Goal: Task Accomplishment & Management: Use online tool/utility

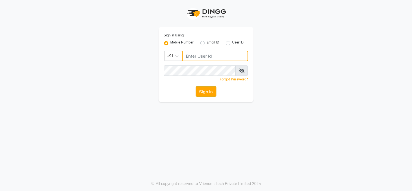
type input "8601089000"
click at [206, 90] on button "Sign In" at bounding box center [206, 91] width 21 height 10
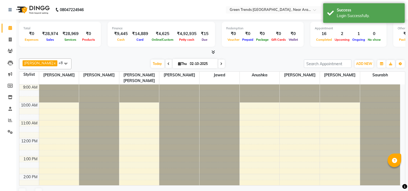
select select "en"
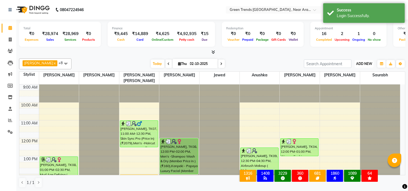
click at [366, 63] on span "ADD NEW" at bounding box center [364, 64] width 16 height 4
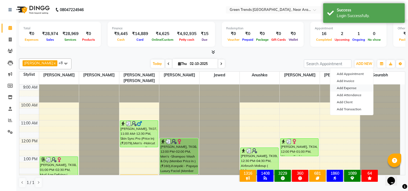
click at [350, 90] on link "Add Expense" at bounding box center [351, 87] width 43 height 7
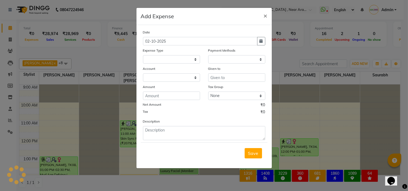
select select
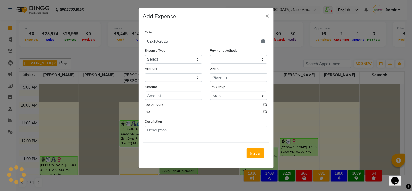
select select "1"
select select "6065"
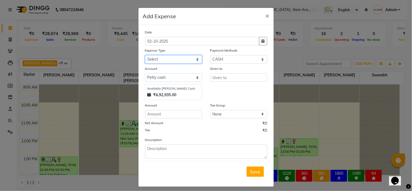
click at [184, 57] on select "Select Advance Salary Client Return Client Snacks Clinical charges Conveyance D…" at bounding box center [173, 59] width 57 height 8
select select "17951"
click at [145, 55] on select "Select Advance Salary Client Return Client Snacks Clinical charges Conveyance D…" at bounding box center [173, 59] width 57 height 8
click at [216, 79] on input "text" at bounding box center [238, 77] width 57 height 8
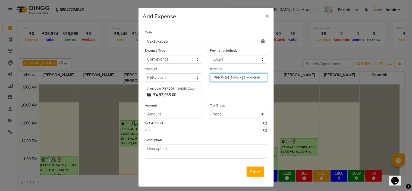
type input "[PERSON_NAME] CHARGE"
click at [179, 115] on input "number" at bounding box center [173, 114] width 57 height 8
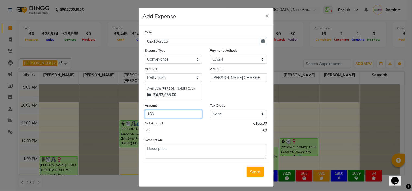
type input "166"
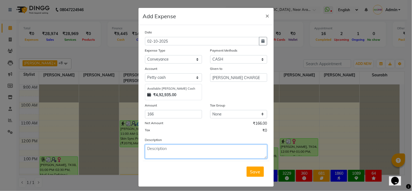
click at [169, 151] on textarea at bounding box center [206, 152] width 122 height 14
type textarea "[PERSON_NAME] CHARGE FOR PRODUCTS"
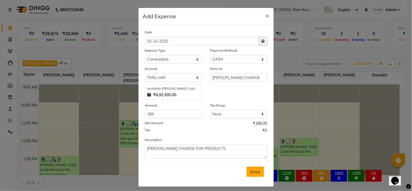
click at [250, 169] on span "Save" at bounding box center [255, 171] width 10 height 5
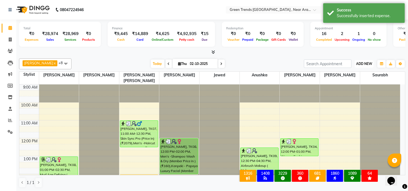
click at [361, 64] on span "ADD NEW" at bounding box center [364, 64] width 16 height 4
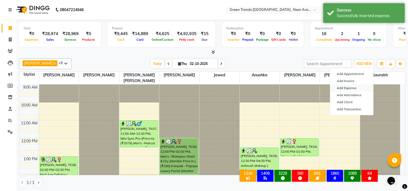
click at [353, 88] on link "Add Expense" at bounding box center [351, 87] width 43 height 7
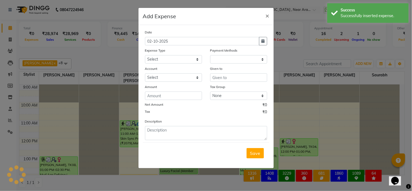
select select "7604"
select select "1"
select select "6065"
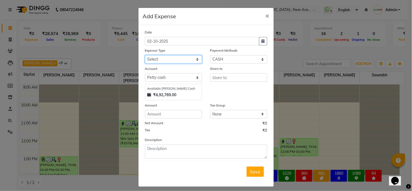
click at [180, 58] on select "Select Advance Salary Client Return Client Snacks Clinical charges Conveyance D…" at bounding box center [173, 59] width 57 height 8
select select "17627"
click at [145, 55] on select "Select Advance Salary Client Return Client Snacks Clinical charges Conveyance D…" at bounding box center [173, 59] width 57 height 8
click at [216, 77] on input "text" at bounding box center [238, 77] width 57 height 8
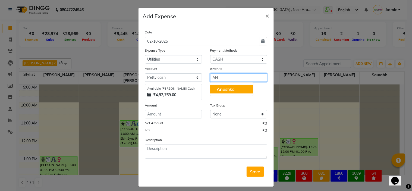
type input "A"
type input "0"
click at [228, 92] on button "Sau rabh" at bounding box center [231, 89] width 43 height 9
type input "Saurabh"
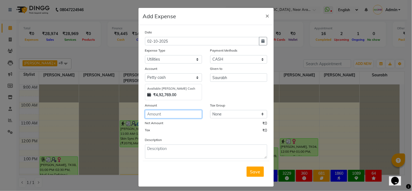
click at [152, 113] on input "number" at bounding box center [173, 114] width 57 height 8
type input "230"
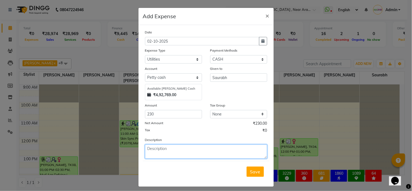
click at [166, 153] on textarea at bounding box center [206, 152] width 122 height 14
click at [182, 149] on textarea "GIVEN TO [PERSON_NAME] FOR GYPSY FLOWERS" at bounding box center [206, 152] width 122 height 14
type textarea "GIVEN TO [PERSON_NAME] FOR GYPSY FLOWERS"
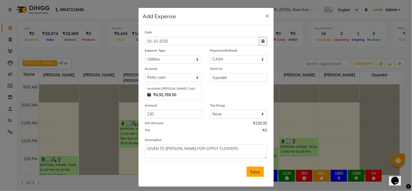
click at [251, 172] on span "Save" at bounding box center [255, 171] width 10 height 5
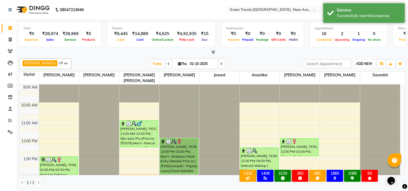
click at [358, 65] on span "ADD NEW" at bounding box center [364, 64] width 16 height 4
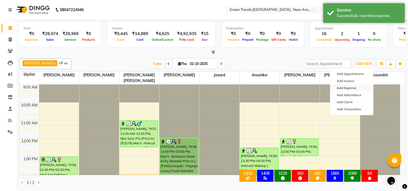
click at [347, 88] on link "Add Expense" at bounding box center [351, 87] width 43 height 7
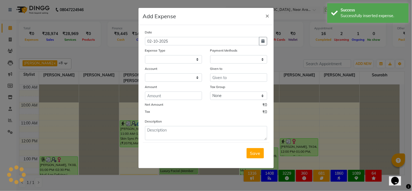
select select
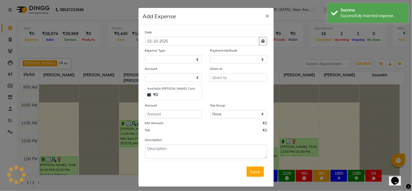
select select "1"
select select "6065"
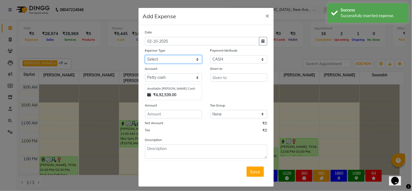
click at [190, 58] on select "Select Advance Salary Client Return Client Snacks Clinical charges Conveyance D…" at bounding box center [173, 59] width 57 height 8
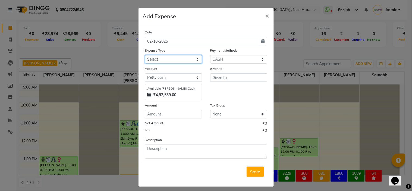
select select "17611"
click at [145, 55] on select "Select Advance Salary Client Return Client Snacks Clinical charges Conveyance D…" at bounding box center [173, 59] width 57 height 8
click at [181, 163] on div "Save" at bounding box center [206, 171] width 127 height 21
click at [216, 78] on input "text" at bounding box center [238, 77] width 57 height 8
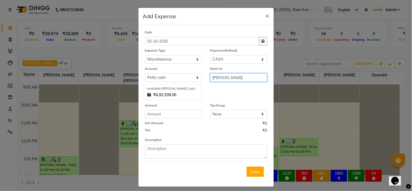
type input "[PERSON_NAME]"
click at [164, 118] on input "number" at bounding box center [173, 114] width 57 height 8
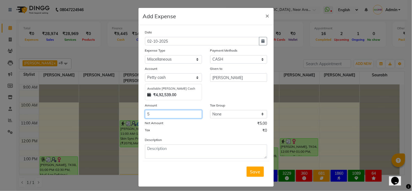
type input "5"
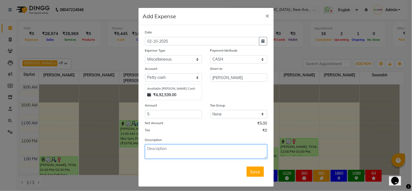
click at [173, 153] on textarea at bounding box center [206, 152] width 122 height 14
type textarea "FEVIQUICK"
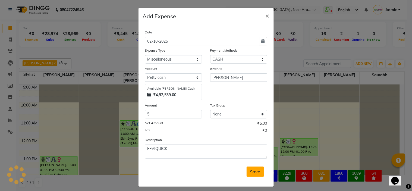
click at [251, 170] on span "Save" at bounding box center [255, 171] width 10 height 5
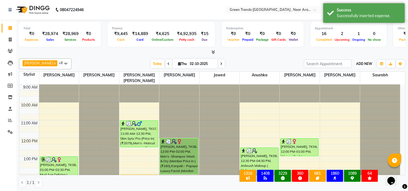
click at [360, 61] on button "ADD NEW Toggle Dropdown" at bounding box center [364, 64] width 19 height 8
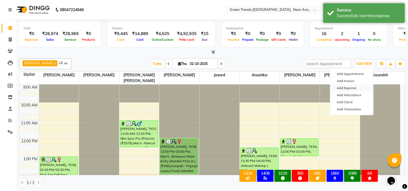
click at [352, 86] on link "Add Expense" at bounding box center [351, 87] width 43 height 7
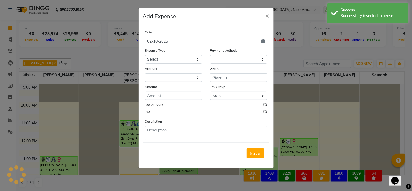
select select
select select "1"
select select "6065"
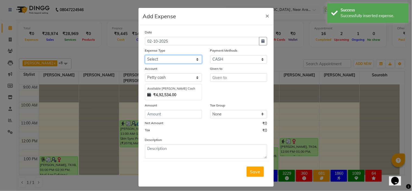
click at [184, 61] on select "Select Advance Salary Client Return Client Snacks Clinical charges Conveyance D…" at bounding box center [173, 59] width 57 height 8
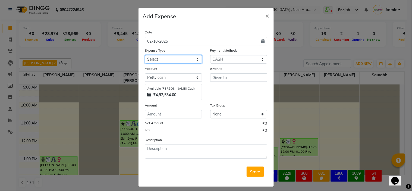
select select "17618"
click at [145, 55] on select "Select Advance Salary Client Return Client Snacks Clinical charges Conveyance D…" at bounding box center [173, 59] width 57 height 8
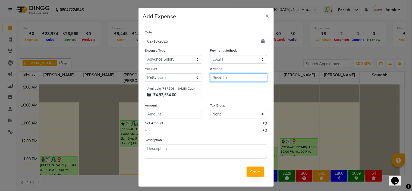
click at [217, 77] on input "text" at bounding box center [238, 77] width 57 height 8
type input "JAWED"
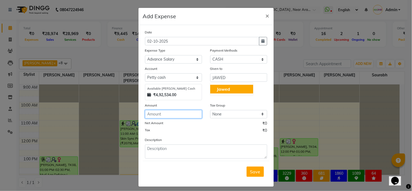
click at [176, 113] on input "number" at bounding box center [173, 114] width 57 height 8
type input "4500"
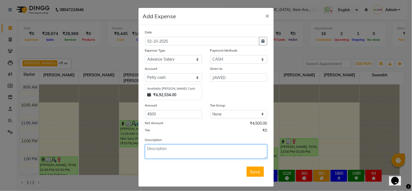
click at [181, 152] on textarea at bounding box center [206, 152] width 122 height 14
type textarea "JAWED SEPTEMBER ADVANCE SALARY"
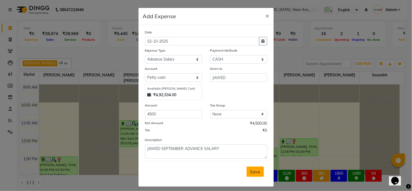
click at [253, 175] on button "Save" at bounding box center [255, 172] width 17 height 10
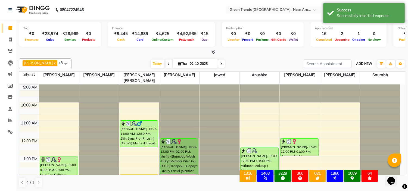
click at [367, 66] on button "ADD NEW Toggle Dropdown" at bounding box center [364, 64] width 19 height 8
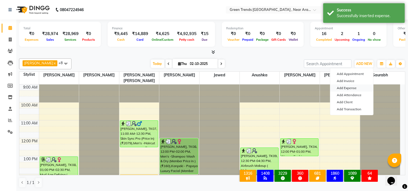
click at [351, 89] on link "Add Expense" at bounding box center [351, 87] width 43 height 7
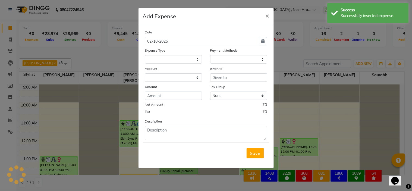
select select
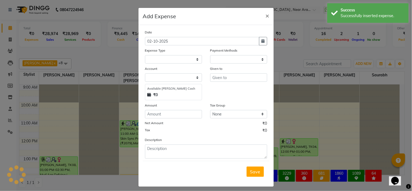
select select "1"
select select "6065"
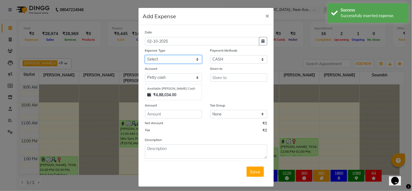
click at [191, 59] on select "Select Advance Salary Client Return Client Snacks Clinical charges Conveyance D…" at bounding box center [173, 59] width 57 height 8
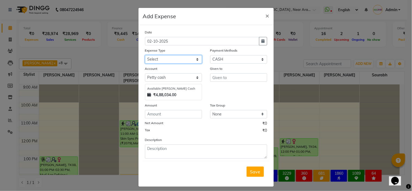
select select "17619"
click at [145, 55] on select "Select Advance Salary Client Return Client Snacks Clinical charges Conveyance D…" at bounding box center [173, 59] width 57 height 8
click at [245, 78] on input "text" at bounding box center [238, 77] width 57 height 8
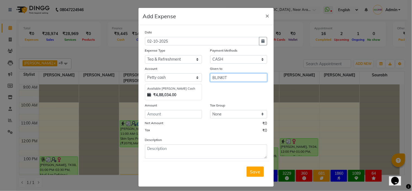
type input "BLINKIT"
click at [161, 115] on input "number" at bounding box center [173, 114] width 57 height 8
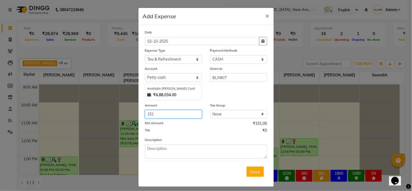
type input "151"
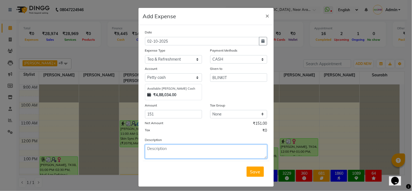
click at [171, 147] on textarea at bounding box center [206, 152] width 122 height 14
type textarea "MILK 4 PKT"
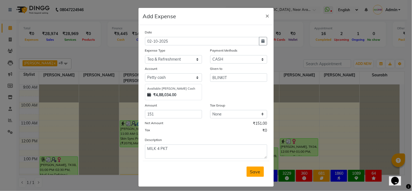
click at [255, 175] on button "Save" at bounding box center [255, 172] width 17 height 10
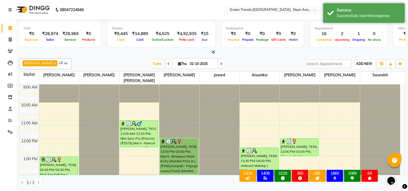
click at [360, 62] on span "ADD NEW" at bounding box center [364, 64] width 16 height 4
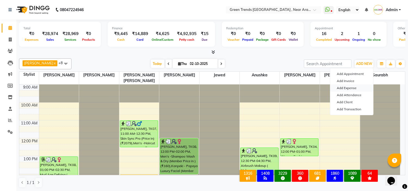
click at [350, 87] on link "Add Expense" at bounding box center [351, 87] width 43 height 7
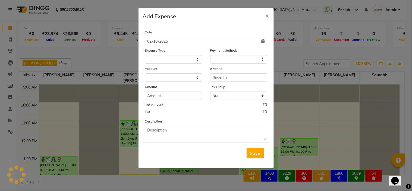
select select
select select "1"
select select "6065"
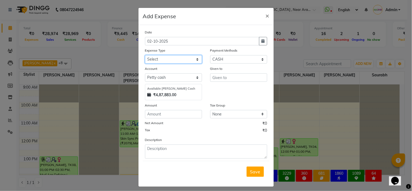
click at [186, 57] on select "Select Advance Salary Client Return Client Snacks Clinical charges Conveyance D…" at bounding box center [173, 59] width 57 height 8
select select "17627"
click at [145, 55] on select "Select Advance Salary Client Return Client Snacks Clinical charges Conveyance D…" at bounding box center [173, 59] width 57 height 8
click at [235, 76] on input "text" at bounding box center [238, 77] width 57 height 8
click at [177, 118] on input "number" at bounding box center [173, 114] width 57 height 8
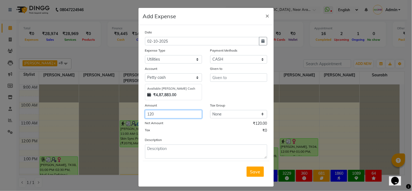
type input "120"
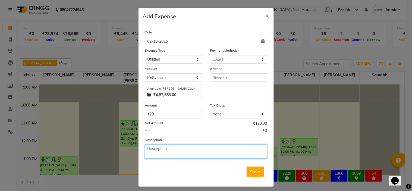
click at [178, 148] on textarea at bounding box center [206, 152] width 122 height 14
type textarea "ROOM FRESHNER"
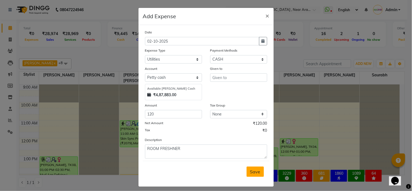
click at [250, 173] on span "Save" at bounding box center [255, 171] width 10 height 5
click at [253, 74] on input "text" at bounding box center [238, 77] width 57 height 8
type input "MISCELLANEOUS"
click at [251, 167] on button "Save" at bounding box center [255, 172] width 17 height 10
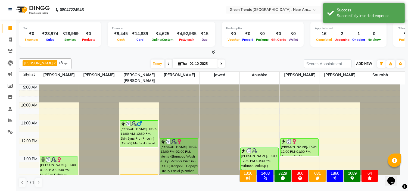
click at [362, 64] on span "ADD NEW" at bounding box center [364, 64] width 16 height 4
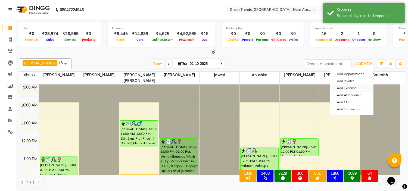
click at [343, 90] on link "Add Expense" at bounding box center [351, 87] width 43 height 7
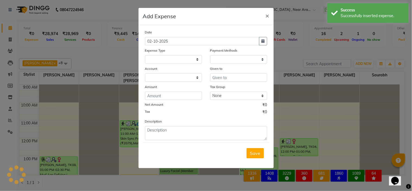
select select
select select "1"
select select "6065"
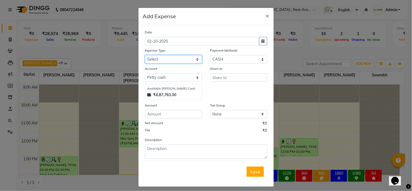
click at [194, 58] on select "Select Advance Salary Client Return Client Snacks Clinical charges Conveyance D…" at bounding box center [173, 59] width 57 height 8
select select "17613"
click at [145, 55] on select "Select Advance Salary Client Return Client Snacks Clinical charges Conveyance D…" at bounding box center [173, 59] width 57 height 8
click at [234, 81] on input "text" at bounding box center [238, 77] width 57 height 8
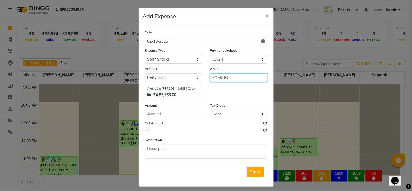
type input "ZOMATO"
click at [162, 108] on div "Amount" at bounding box center [173, 106] width 57 height 8
click at [162, 111] on input "number" at bounding box center [173, 114] width 57 height 8
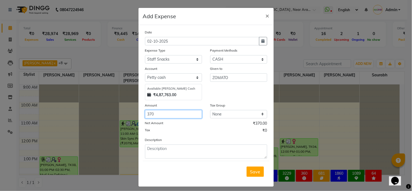
type input "370"
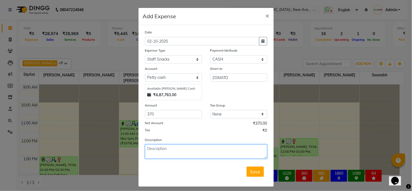
click at [163, 147] on textarea at bounding box center [206, 152] width 122 height 14
type textarea "LATE NIGHT FOOD FOR STAFF"
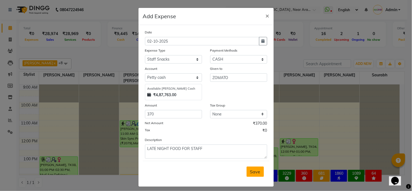
click at [254, 170] on span "Save" at bounding box center [255, 171] width 10 height 5
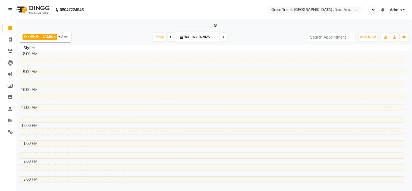
select select "en"
